Goal: Task Accomplishment & Management: Manage account settings

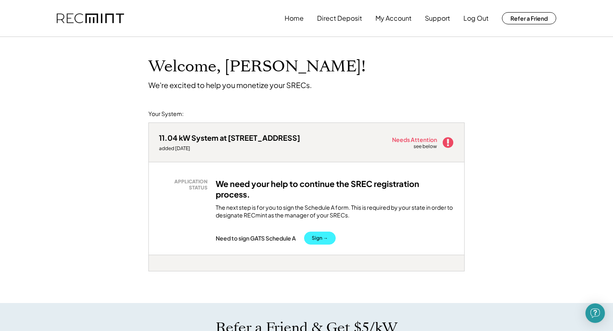
click at [326, 236] on button "Sign →" at bounding box center [320, 237] width 32 height 13
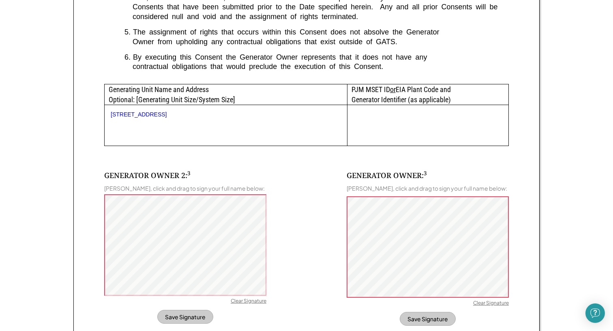
scroll to position [383, 0]
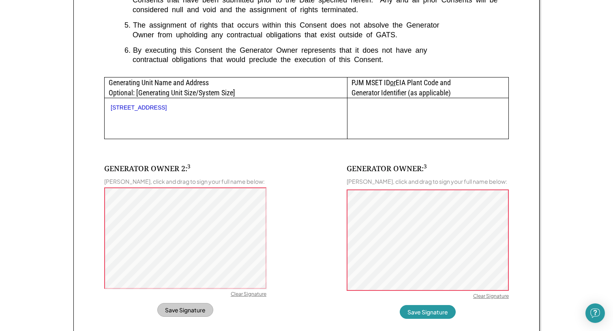
click at [485, 301] on div "Clear Signature" at bounding box center [491, 297] width 36 height 8
click at [485, 299] on div "Clear Signature" at bounding box center [491, 297] width 36 height 8
click at [484, 298] on div "Clear Signature" at bounding box center [491, 297] width 36 height 8
click at [492, 301] on div "Clear Signature" at bounding box center [491, 297] width 36 height 8
click at [247, 297] on div "Clear Signature" at bounding box center [249, 295] width 36 height 8
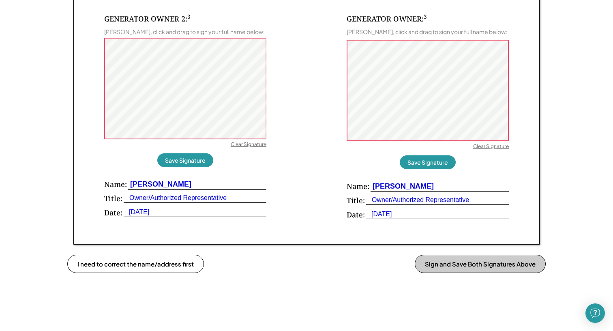
scroll to position [569, 0]
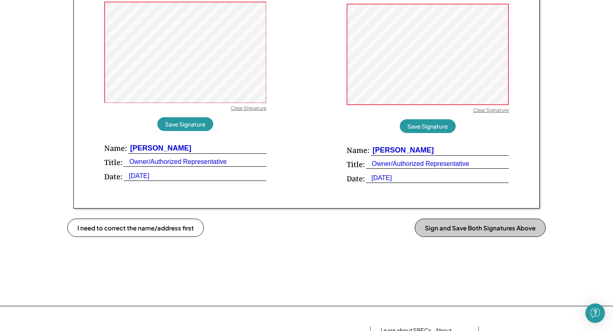
click at [458, 233] on button "Sign and Save Both Signatures Above" at bounding box center [480, 227] width 131 height 18
click at [463, 231] on button "Sign and Save Both Signatures Above" at bounding box center [480, 227] width 131 height 18
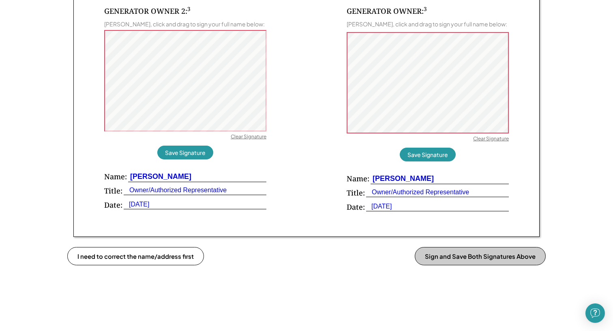
scroll to position [545, 0]
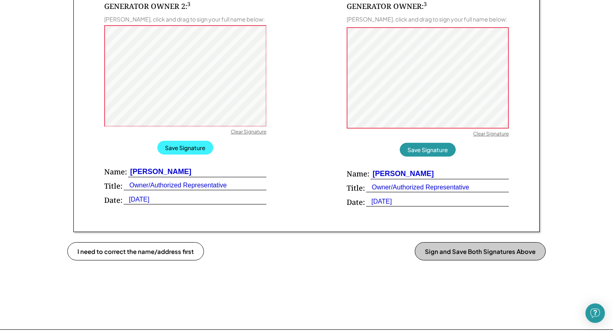
click at [191, 152] on button "Save Signature" at bounding box center [185, 148] width 56 height 14
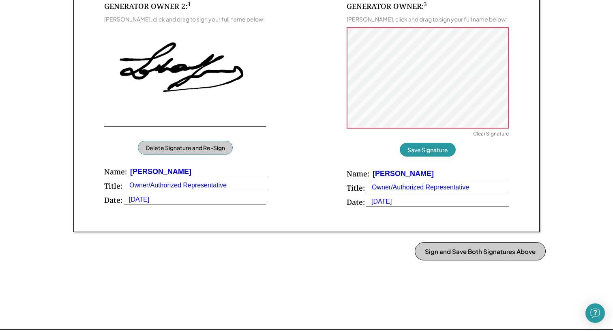
click at [428, 26] on div "GENERATOR OWNER: 3 Alberto D. Bolatto, click and drag to sign your full name be…" at bounding box center [427, 106] width 162 height 210
click at [428, 23] on div "Alberto D. Bolatto, click and drag to sign your full name below:" at bounding box center [426, 18] width 160 height 7
click at [363, 143] on div "GENERATOR OWNER: 3 Alberto D. Bolatto, click and drag to sign your full name be…" at bounding box center [427, 106] width 162 height 210
click at [432, 153] on button "Save Signature" at bounding box center [428, 150] width 56 height 14
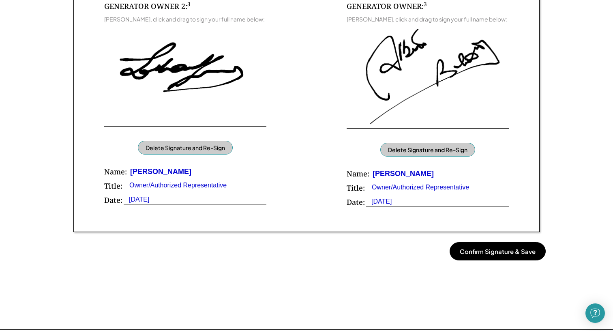
click at [505, 257] on button "Confirm Signature & Save" at bounding box center [497, 251] width 96 height 18
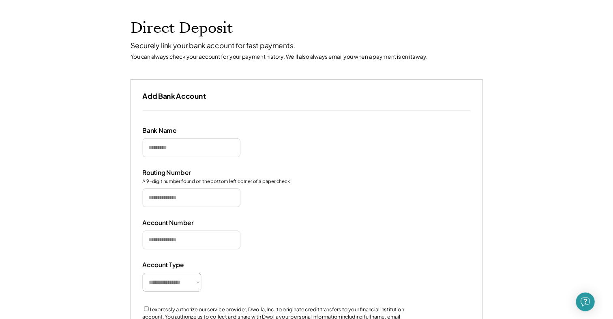
scroll to position [32, 0]
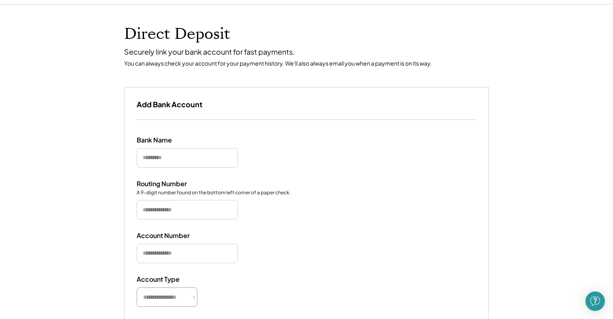
click at [157, 161] on input "input" at bounding box center [187, 157] width 101 height 19
type input "********"
click at [162, 209] on input "input" at bounding box center [187, 209] width 101 height 19
click at [187, 254] on input "input" at bounding box center [187, 253] width 101 height 19
paste input "**********"
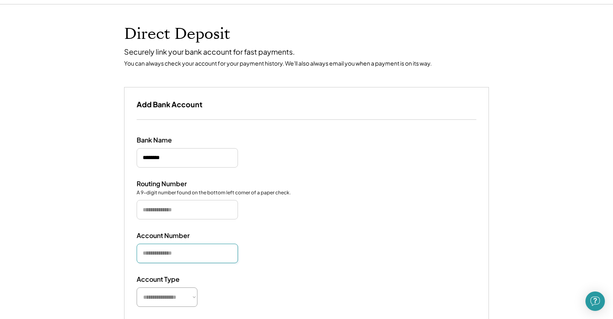
type input "**********"
click at [205, 210] on input "input" at bounding box center [187, 209] width 101 height 19
click at [180, 207] on input "input" at bounding box center [187, 209] width 101 height 19
paste input "*********"
type input "*********"
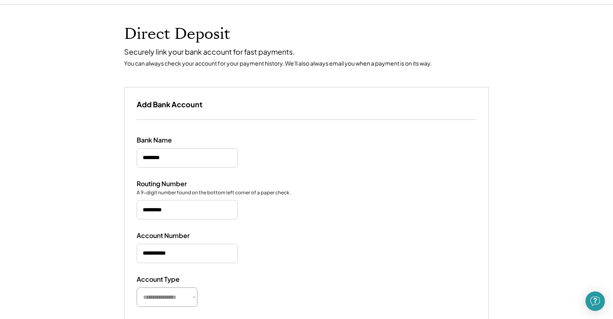
click at [260, 221] on div "**********" at bounding box center [306, 267] width 364 height 295
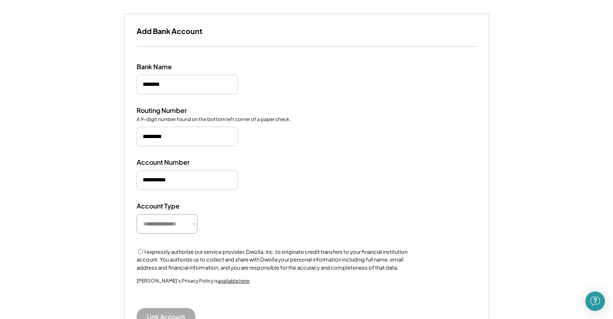
scroll to position [107, 0]
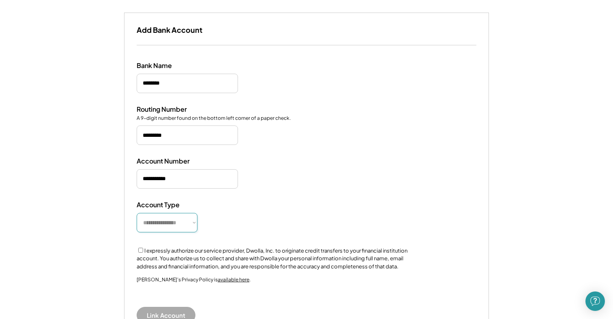
select select "*********"
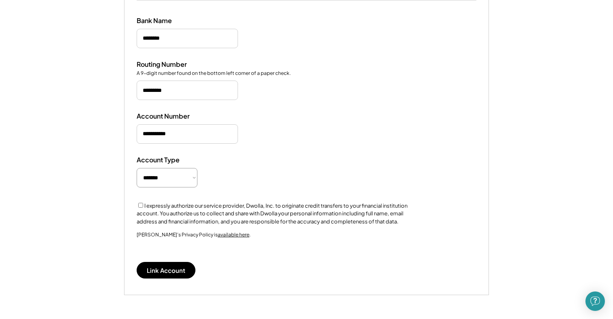
scroll to position [158, 0]
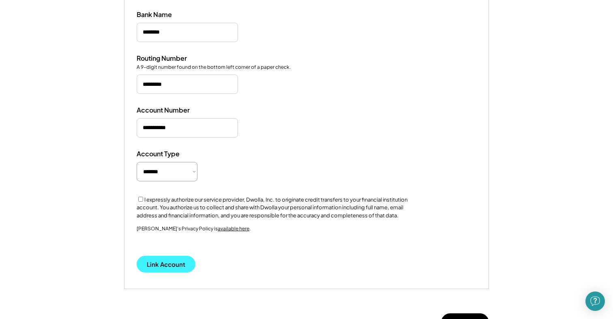
click at [174, 261] on button "Link Account" at bounding box center [166, 264] width 59 height 17
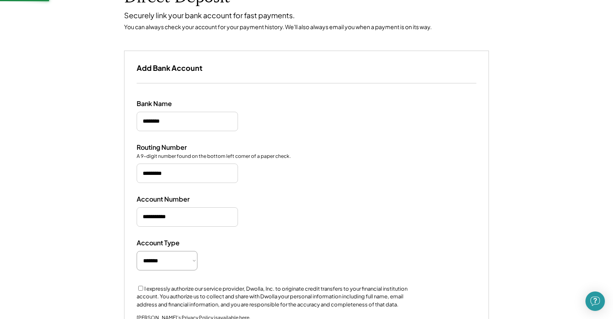
scroll to position [57, 0]
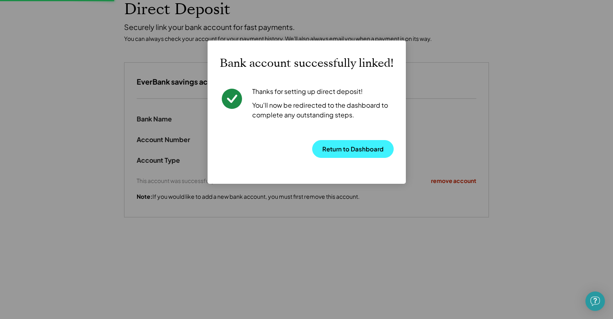
click at [361, 148] on button "Return to Dashboard" at bounding box center [352, 149] width 81 height 18
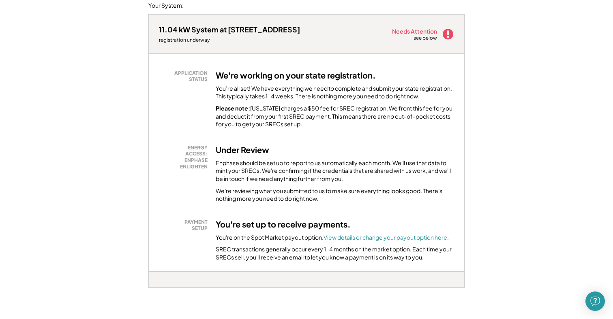
scroll to position [107, 0]
click at [443, 36] on icon at bounding box center [448, 35] width 12 height 12
click at [416, 36] on div "see below" at bounding box center [425, 39] width 24 height 7
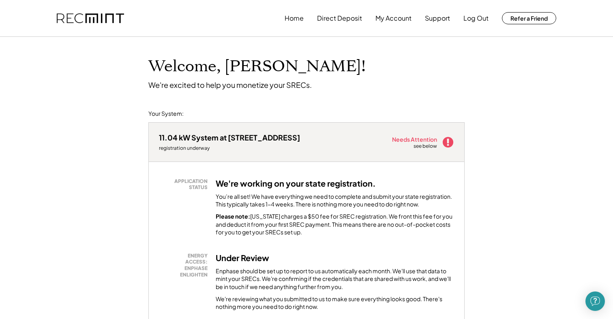
scroll to position [0, 0]
click at [385, 17] on button "My Account" at bounding box center [393, 18] width 36 height 16
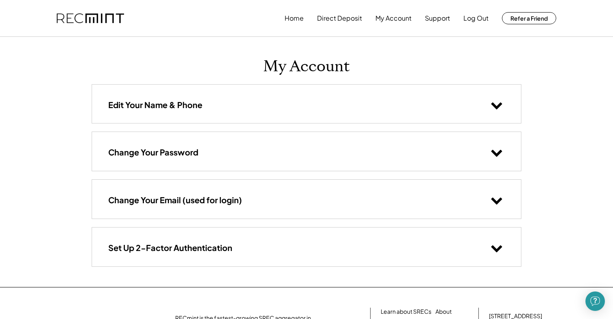
click at [496, 106] on use at bounding box center [496, 106] width 11 height 7
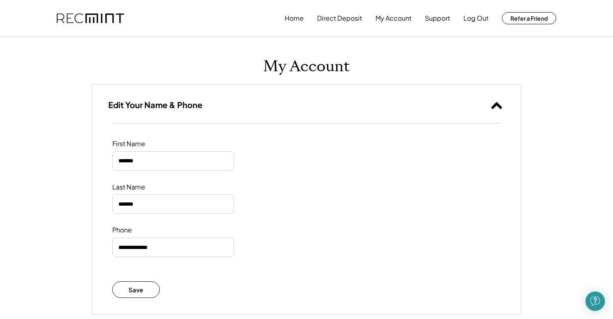
click at [499, 106] on use at bounding box center [496, 105] width 11 height 7
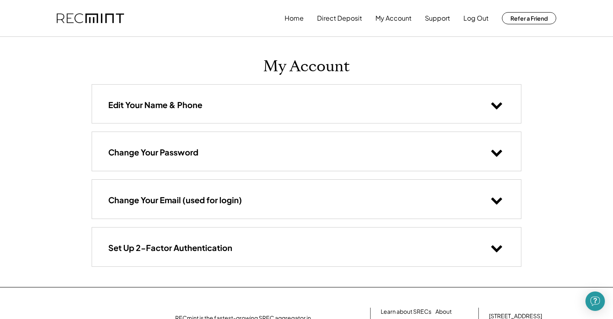
click at [496, 151] on icon at bounding box center [496, 152] width 12 height 12
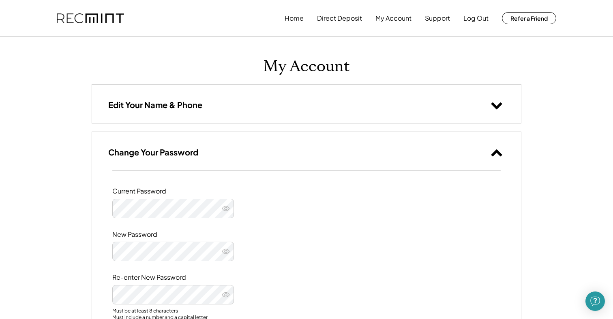
click at [227, 207] on icon at bounding box center [226, 209] width 8 height 8
click at [226, 208] on use at bounding box center [226, 208] width 8 height 6
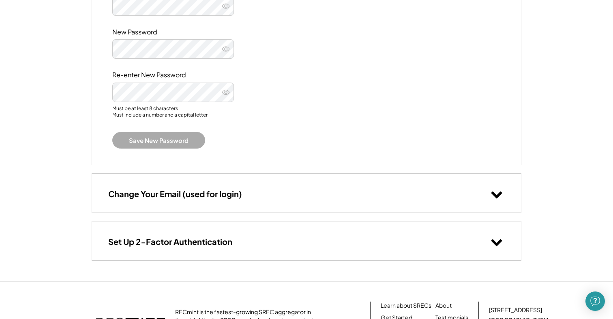
scroll to position [204, 0]
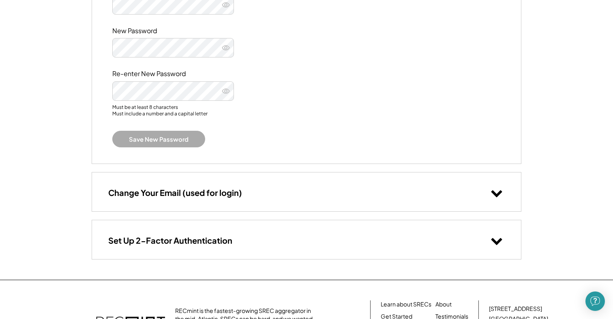
click at [493, 191] on use at bounding box center [496, 193] width 11 height 7
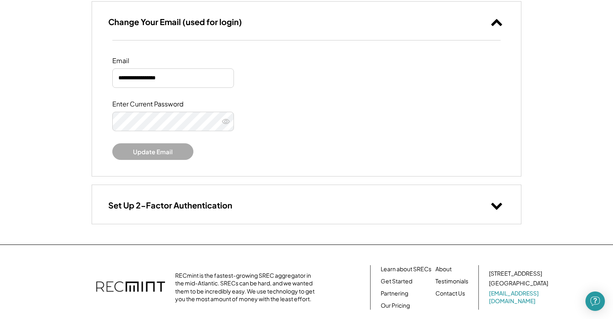
scroll to position [375, 0]
click at [494, 207] on icon at bounding box center [496, 205] width 12 height 12
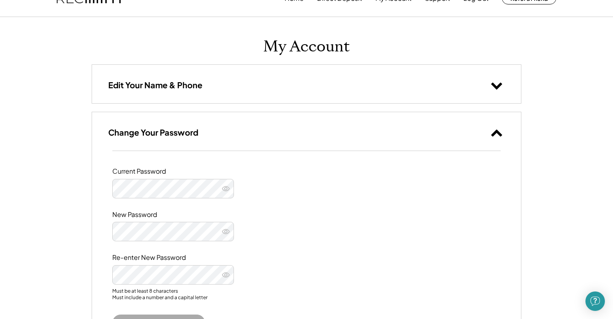
scroll to position [4, 0]
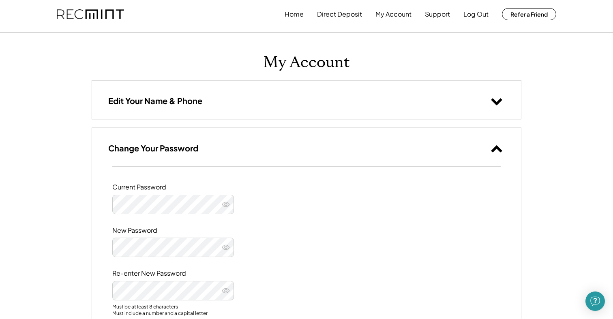
click at [496, 100] on icon at bounding box center [496, 101] width 12 height 12
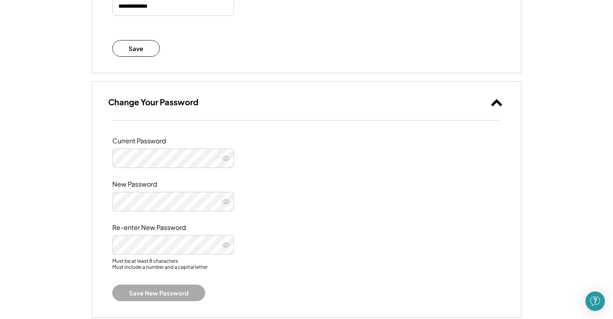
scroll to position [255, 0]
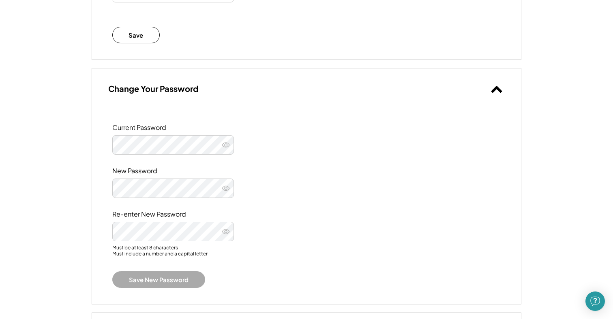
click at [313, 182] on div "New Password" at bounding box center [306, 182] width 388 height 31
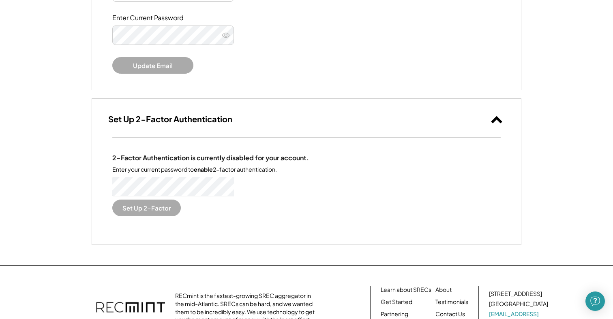
scroll to position [652, 0]
click at [142, 202] on button "Set Up 2-Factor" at bounding box center [146, 208] width 68 height 17
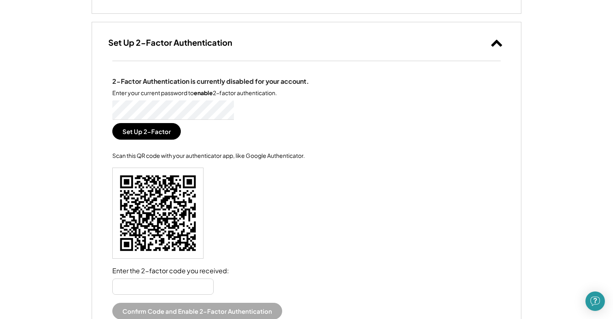
scroll to position [739, 0]
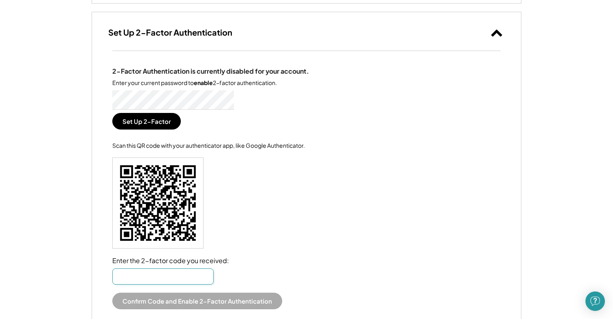
click at [171, 269] on input "input" at bounding box center [162, 277] width 101 height 16
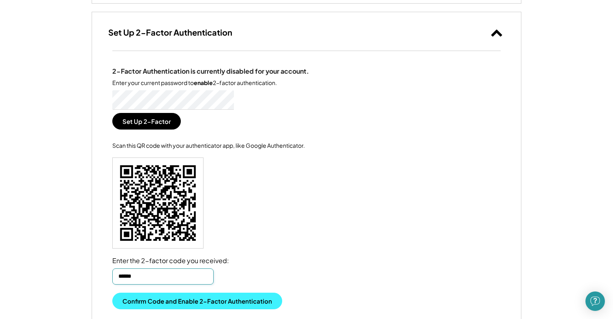
type input "******"
click at [197, 295] on button "Confirm Code and Enable 2-Factor Authentication" at bounding box center [197, 301] width 170 height 17
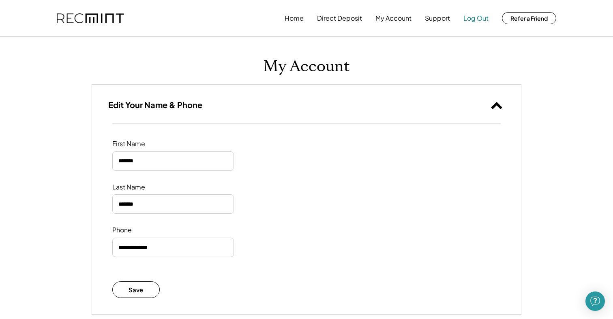
click at [480, 19] on button "Log Out" at bounding box center [475, 18] width 25 height 16
